Goal: Task Accomplishment & Management: Complete application form

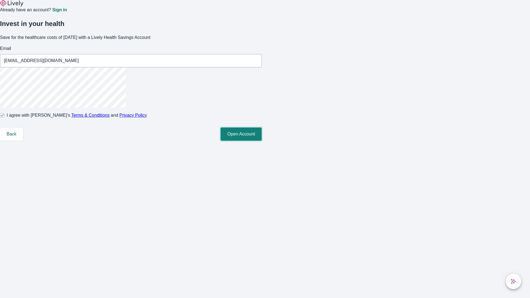
click at [262, 141] on button "Open Account" at bounding box center [241, 134] width 41 height 13
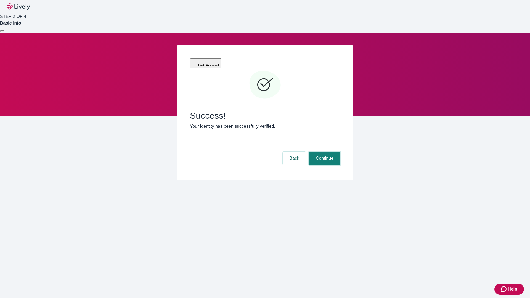
click at [324, 152] on button "Continue" at bounding box center [324, 158] width 31 height 13
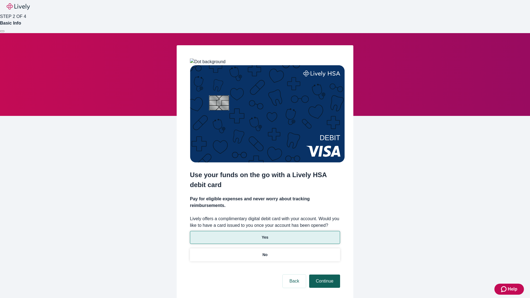
click at [265, 235] on p "Yes" at bounding box center [265, 238] width 7 height 6
click at [324, 275] on button "Continue" at bounding box center [324, 281] width 31 height 13
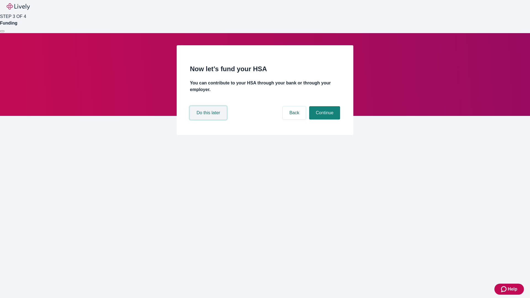
click at [209, 120] on button "Do this later" at bounding box center [208, 112] width 37 height 13
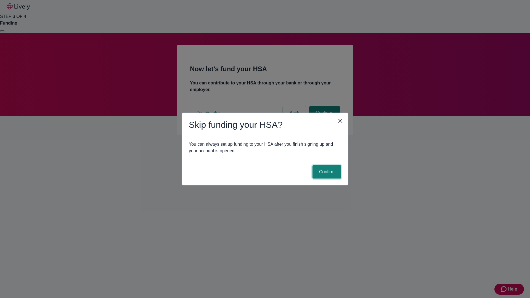
click at [326, 172] on button "Confirm" at bounding box center [327, 171] width 29 height 13
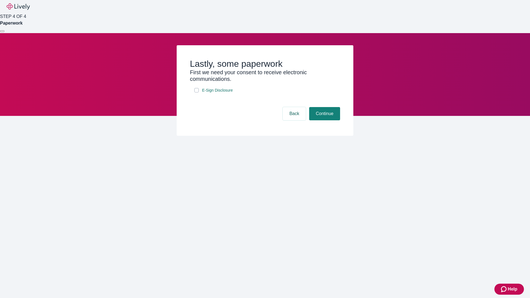
click at [197, 93] on input "E-Sign Disclosure" at bounding box center [196, 90] width 4 height 4
checkbox input "true"
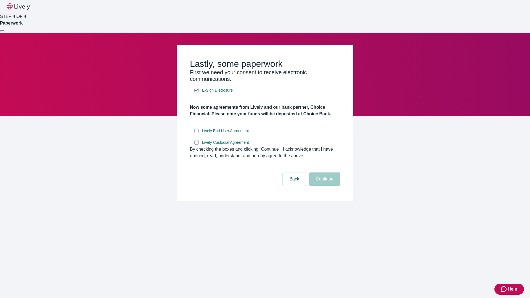
click at [197, 133] on input "Lively End User Agreement" at bounding box center [196, 131] width 4 height 4
checkbox input "true"
click at [197, 145] on input "Lively Custodial Agreement" at bounding box center [196, 142] width 4 height 4
checkbox input "true"
click at [324, 186] on button "Continue" at bounding box center [324, 179] width 31 height 13
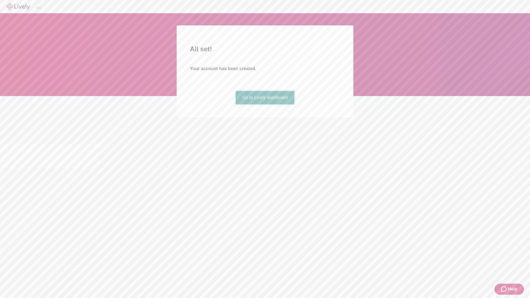
click at [265, 104] on link "Go to Lively dashboard" at bounding box center [265, 97] width 59 height 13
